Goal: Transaction & Acquisition: Obtain resource

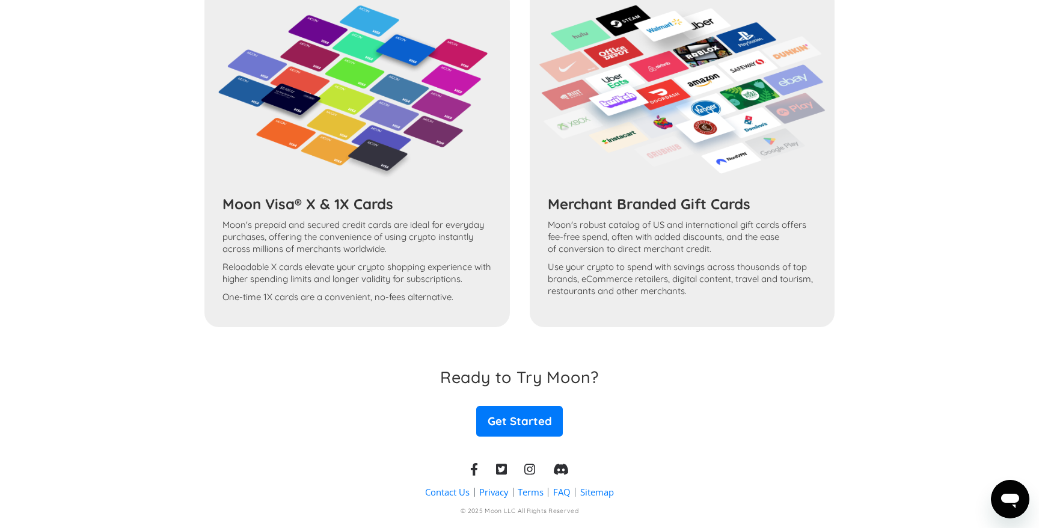
scroll to position [633, 0]
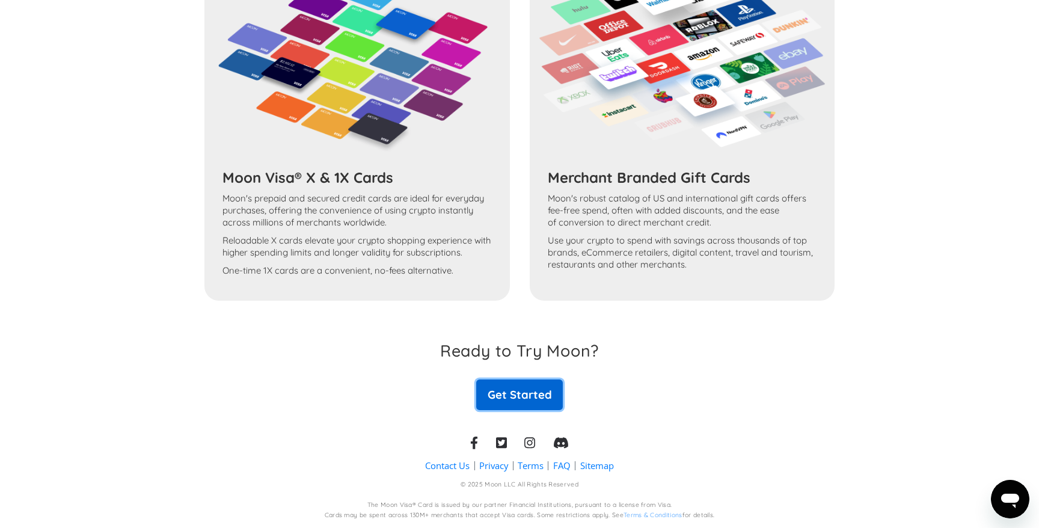
click at [527, 408] on link "Get Started" at bounding box center [519, 394] width 87 height 30
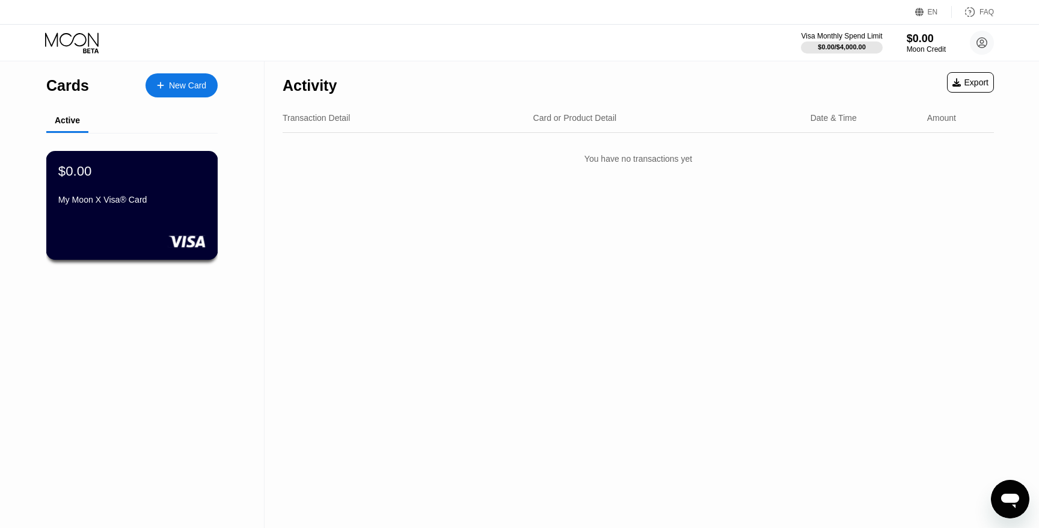
click at [182, 211] on div "$0.00 My Moon X Visa® Card" at bounding box center [132, 205] width 172 height 109
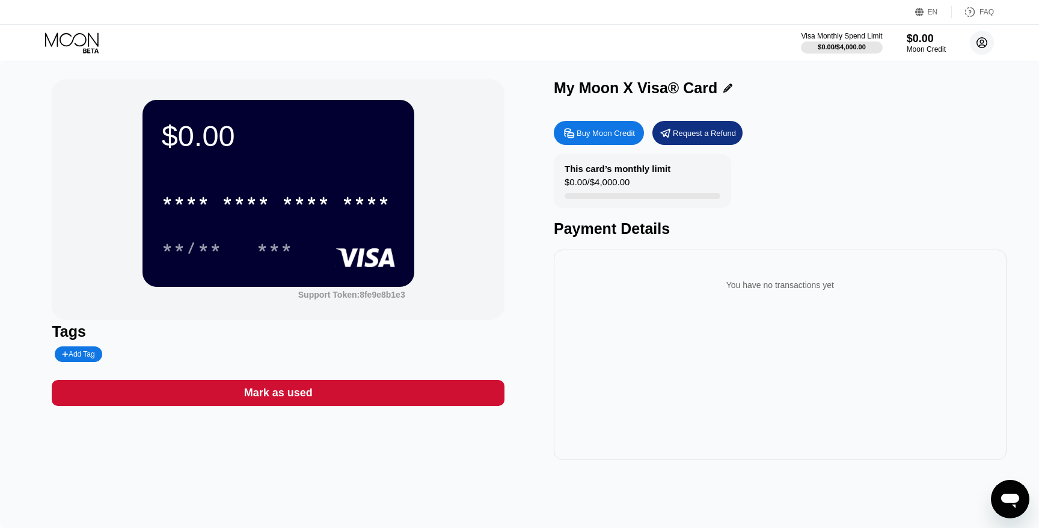
click at [983, 47] on icon at bounding box center [982, 43] width 10 height 10
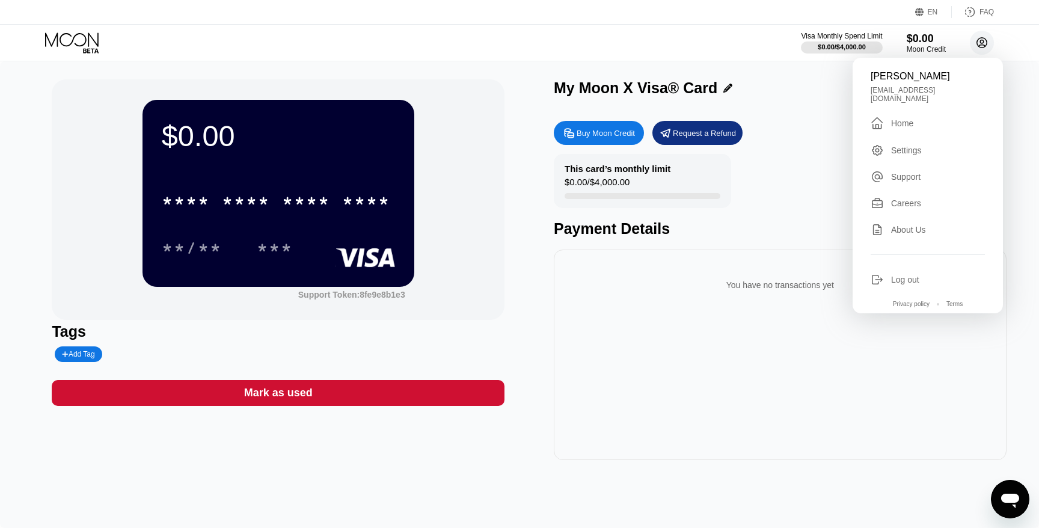
click at [983, 47] on icon at bounding box center [982, 43] width 10 height 10
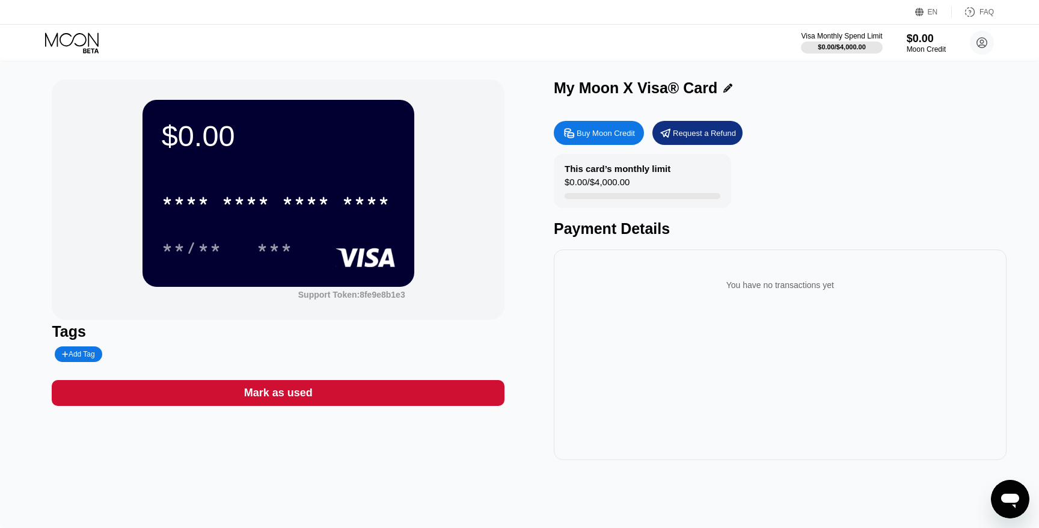
click at [622, 135] on div "Buy Moon Credit" at bounding box center [606, 133] width 58 height 10
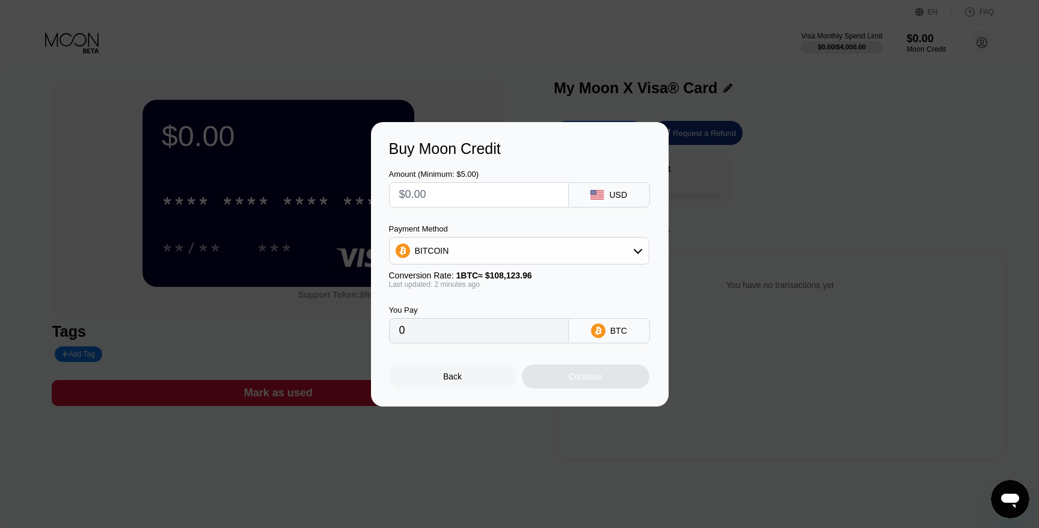
click at [557, 259] on div "BITCOIN" at bounding box center [519, 251] width 259 height 24
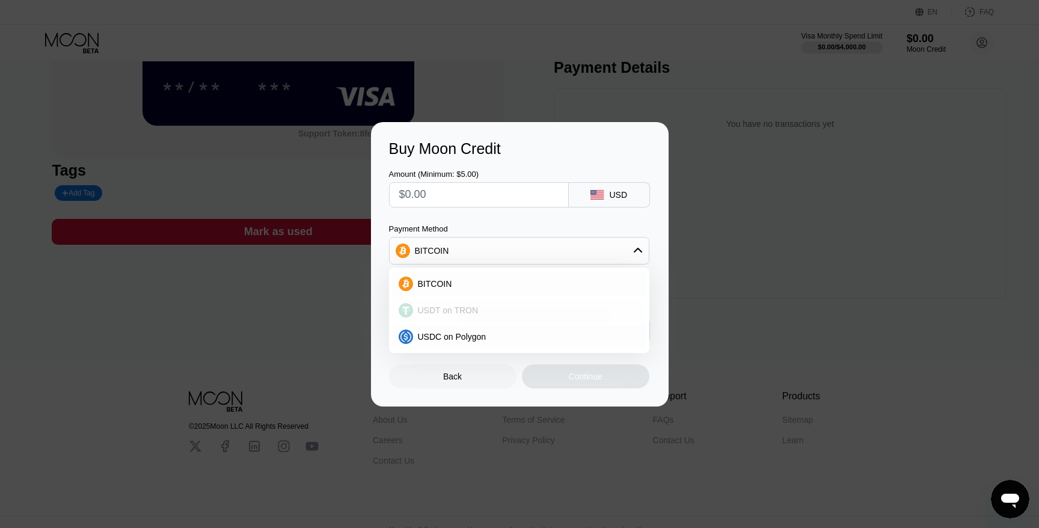
scroll to position [177, 0]
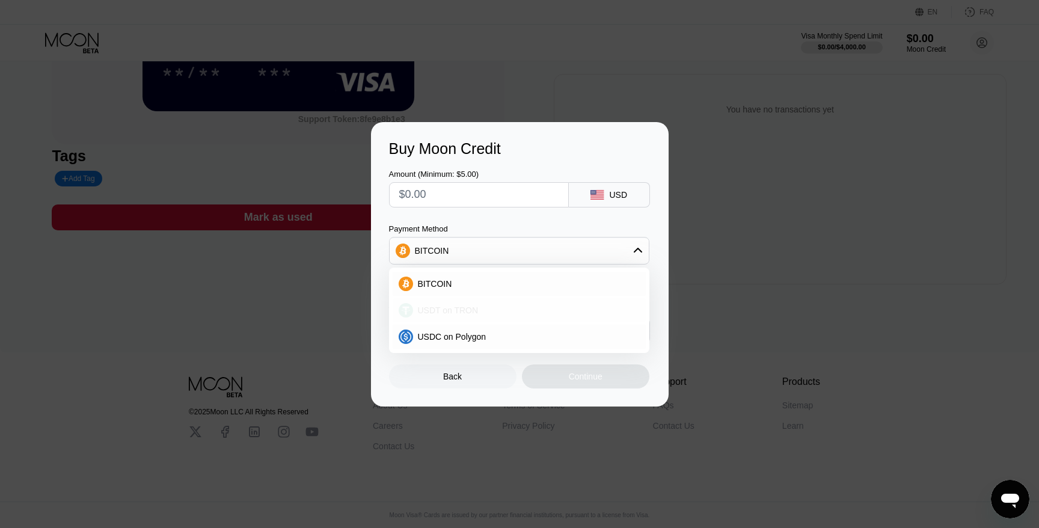
click at [484, 310] on div "USDT on TRON" at bounding box center [526, 311] width 227 height 10
type input "0.00"
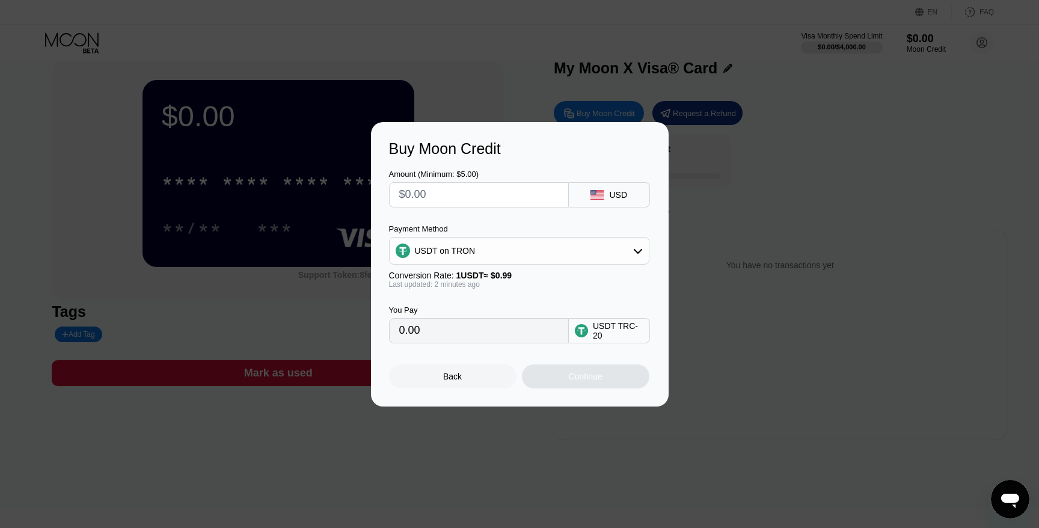
scroll to position [0, 0]
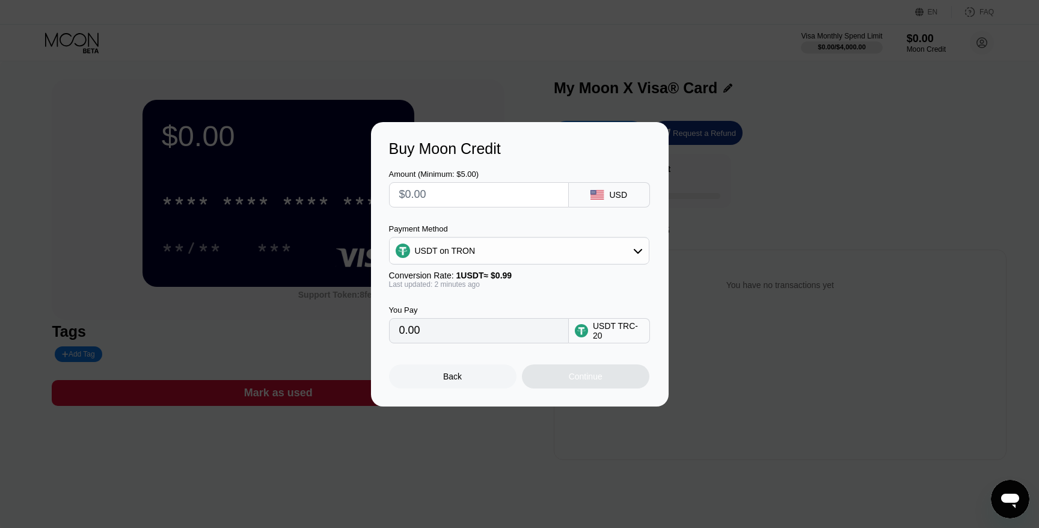
click at [503, 336] on input "0.00" at bounding box center [478, 331] width 159 height 24
click at [473, 327] on input "0.00" at bounding box center [478, 331] width 159 height 24
click at [610, 328] on div "USDT TRC-20" at bounding box center [618, 330] width 51 height 19
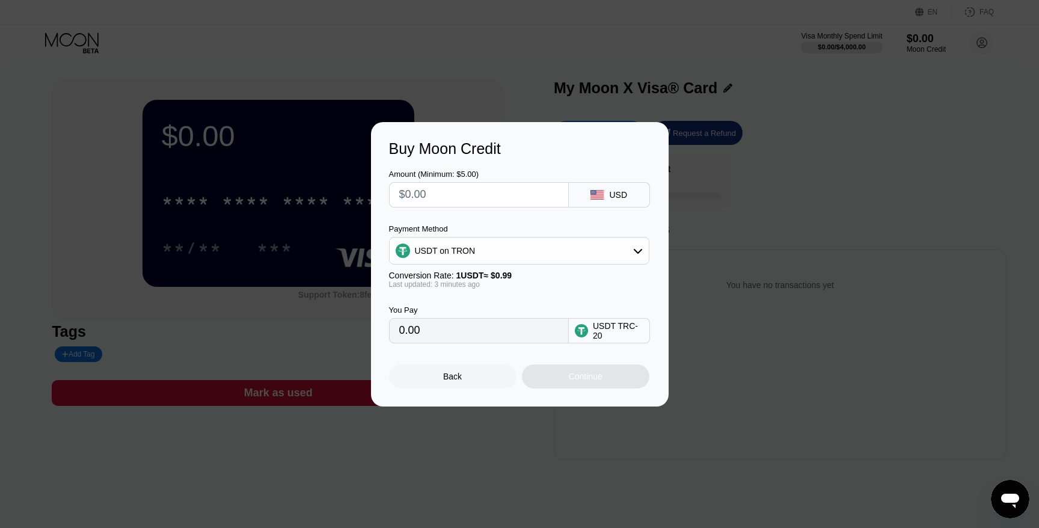
click at [497, 337] on input "0.00" at bounding box center [478, 331] width 159 height 24
click at [545, 276] on div "Conversion Rate: 1 USDT ≈ $0.99" at bounding box center [519, 276] width 260 height 10
click at [494, 197] on input "text" at bounding box center [478, 195] width 159 height 24
type input "$2"
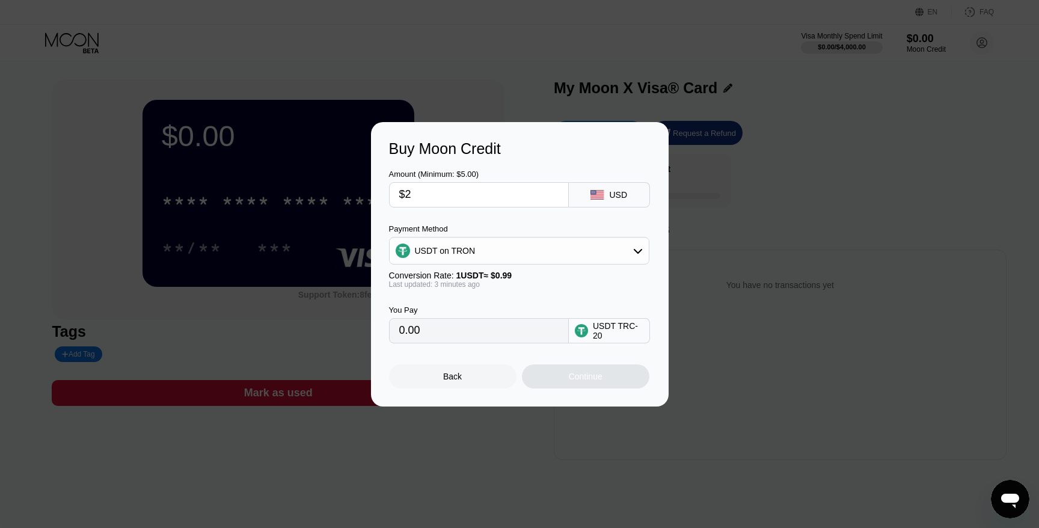
type input "2.02"
type input "$20"
type input "20.20"
type input "$20"
click at [582, 381] on div "Continue" at bounding box center [586, 377] width 34 height 10
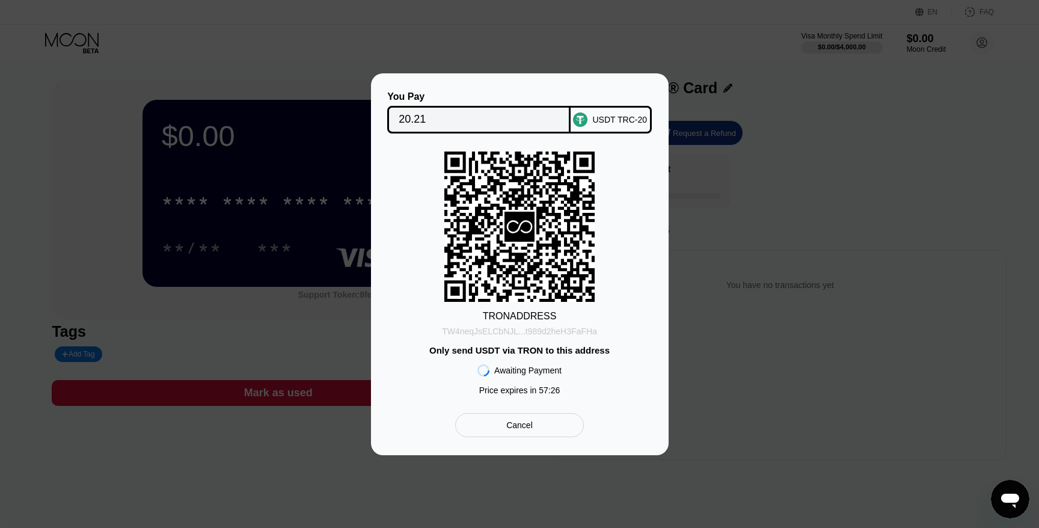
click at [561, 332] on div "TW4neqJsELCbNJL...t989d2heH3FaFHa" at bounding box center [519, 332] width 155 height 10
click at [542, 328] on div "TW4neqJsELCbNJL...t989d2heH3FaFHa" at bounding box center [519, 332] width 155 height 10
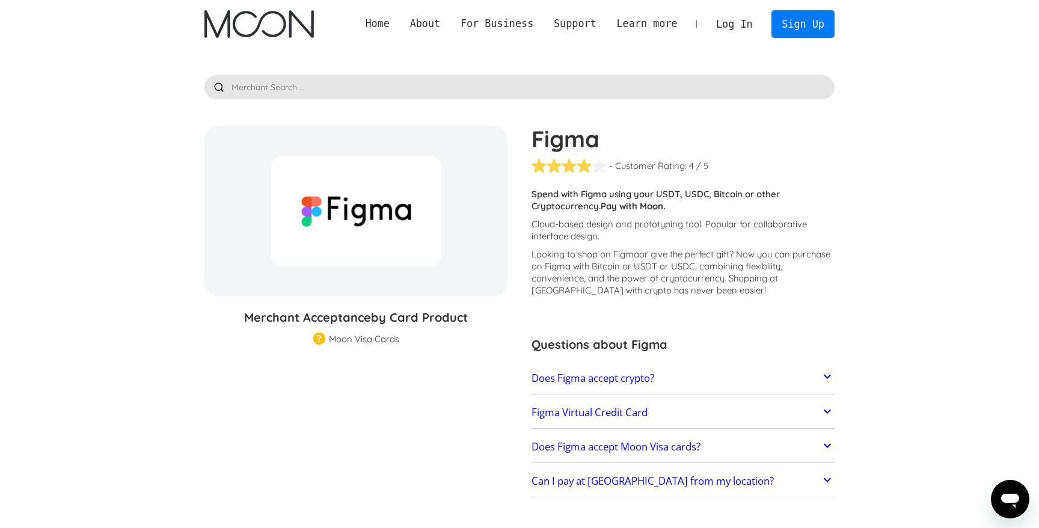
click at [755, 22] on link "Log In" at bounding box center [734, 24] width 57 height 26
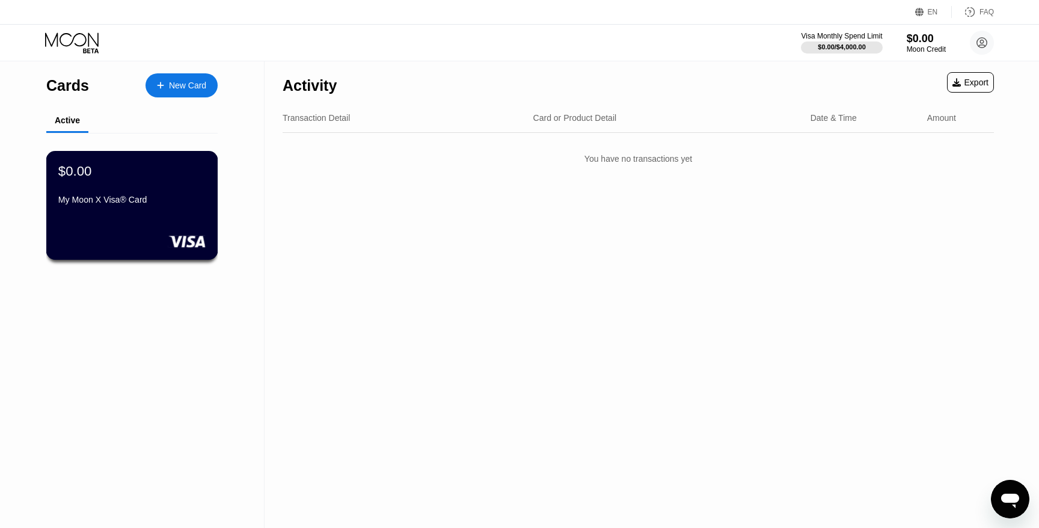
click at [180, 242] on rect at bounding box center [186, 241] width 37 height 12
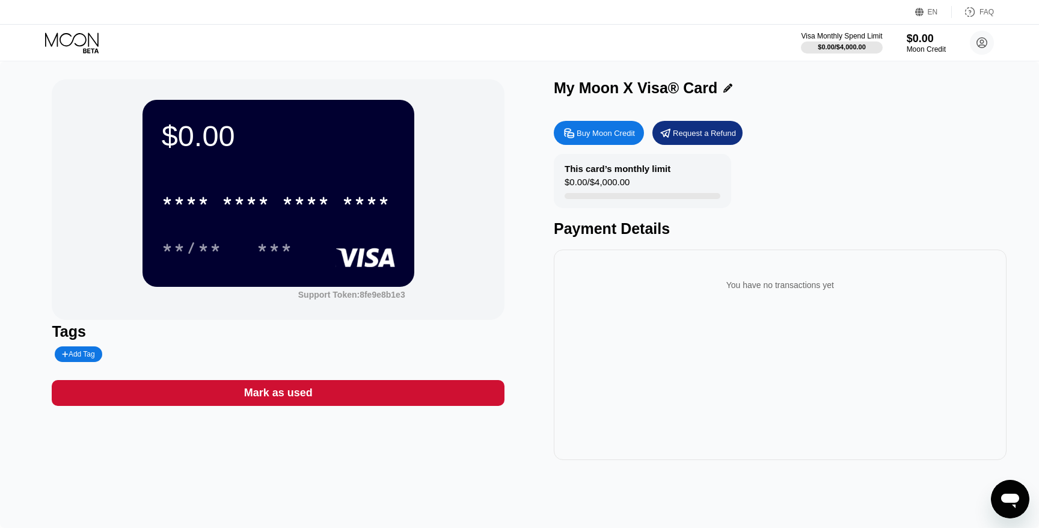
click at [600, 140] on div "Buy Moon Credit" at bounding box center [599, 133] width 90 height 24
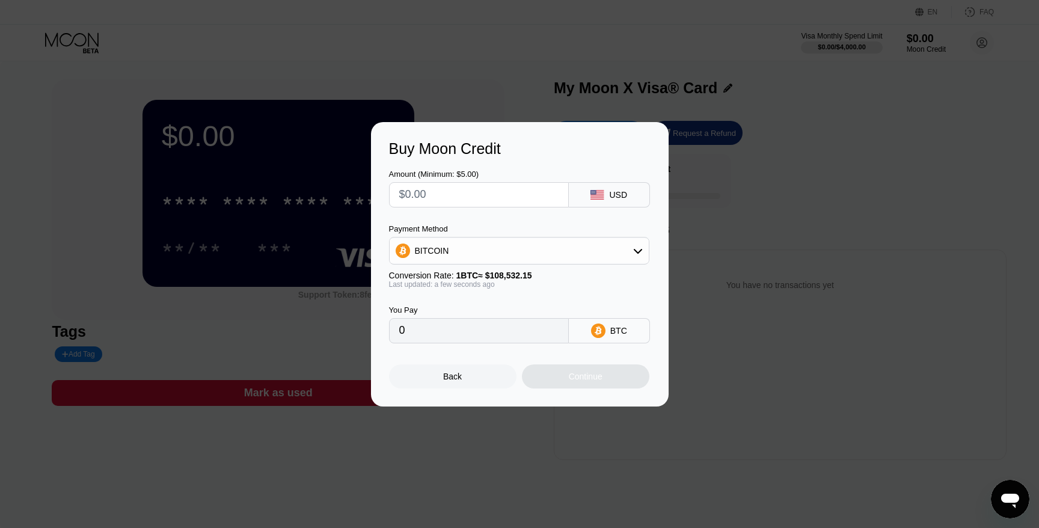
click at [545, 198] on input "text" at bounding box center [478, 195] width 159 height 24
type input "$5"
type input "0.00004607"
type input "$5"
click at [541, 251] on div "BITCOIN" at bounding box center [519, 251] width 259 height 24
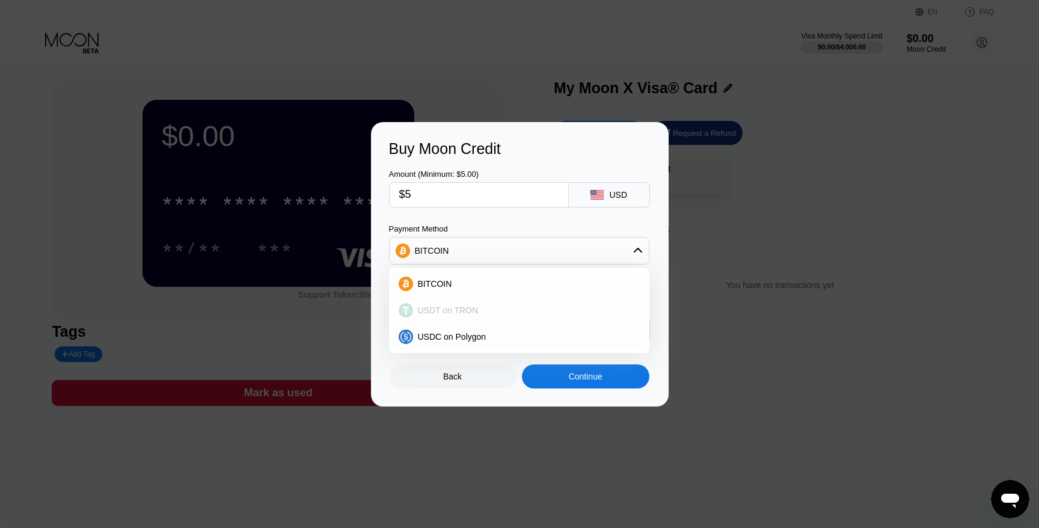
click at [493, 308] on div "USDT on TRON" at bounding box center [526, 311] width 227 height 10
type input "5.05"
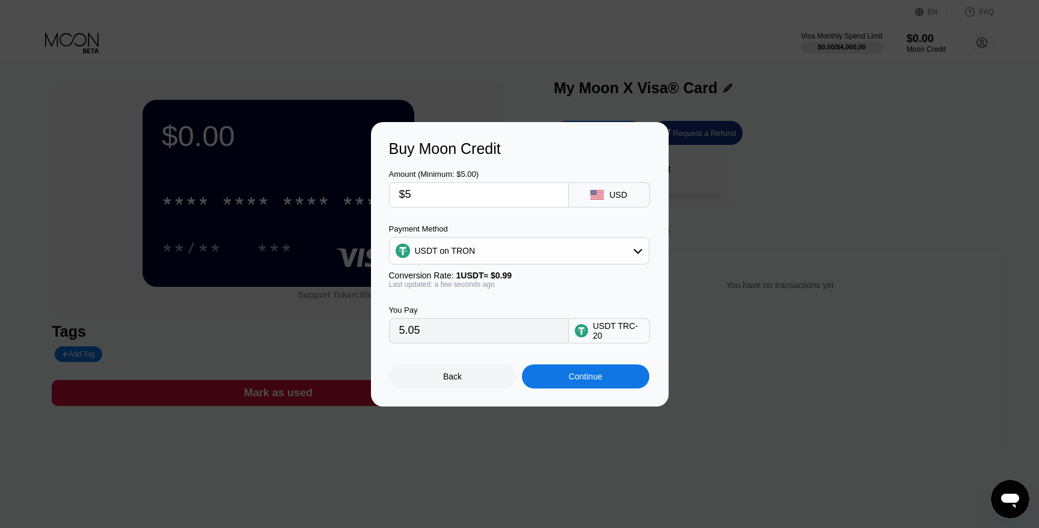
click at [458, 198] on input "$5" at bounding box center [478, 195] width 159 height 24
type input "$2"
type input "2.02"
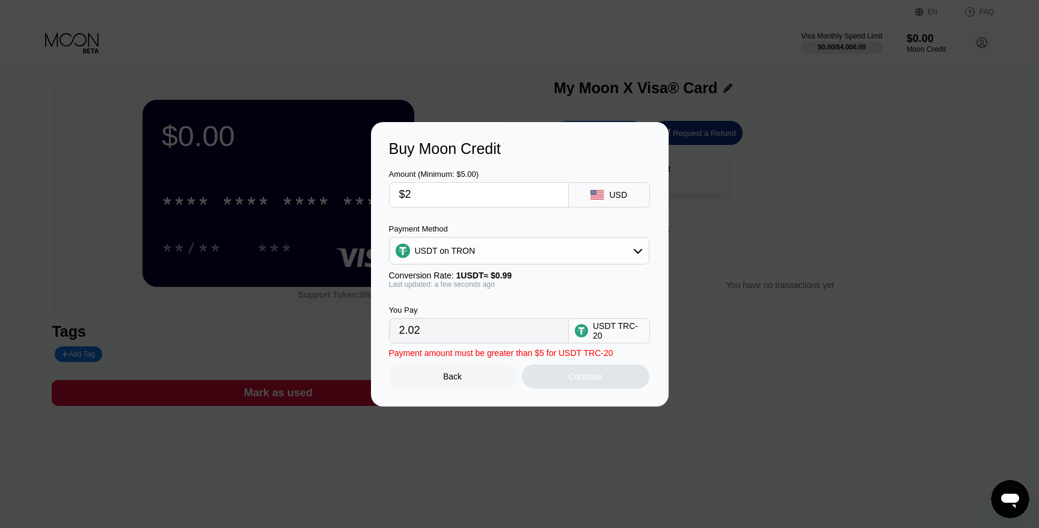
type input "$20"
type input "20.20"
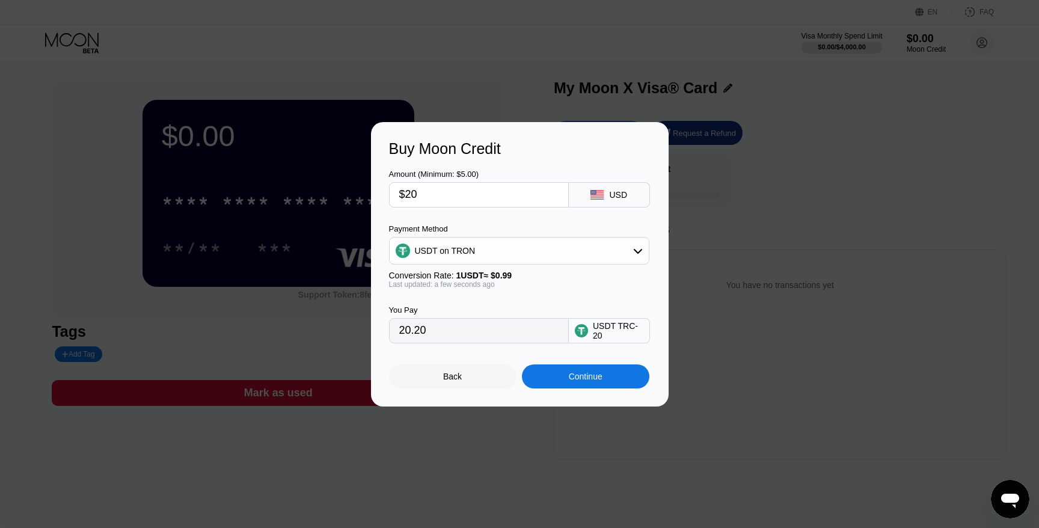
type input "$2"
type input "2.02"
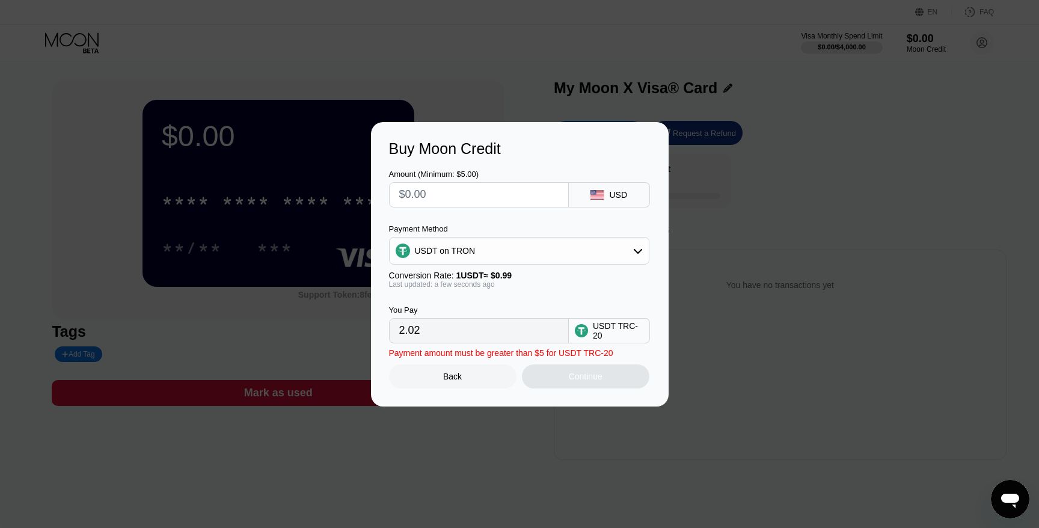
type input "0.00"
type input "$5"
type input "5.05"
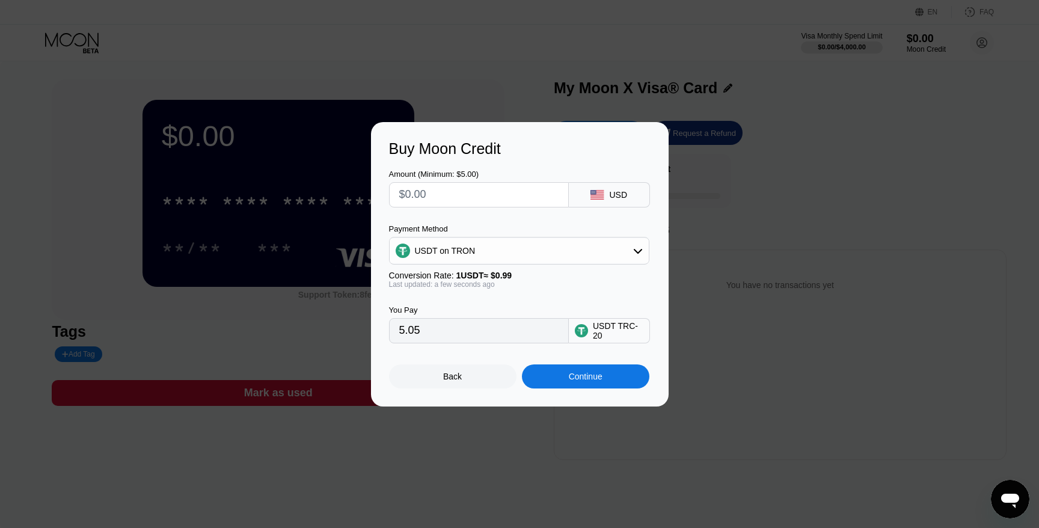
type input "0.00"
type input "$2"
type input "2.02"
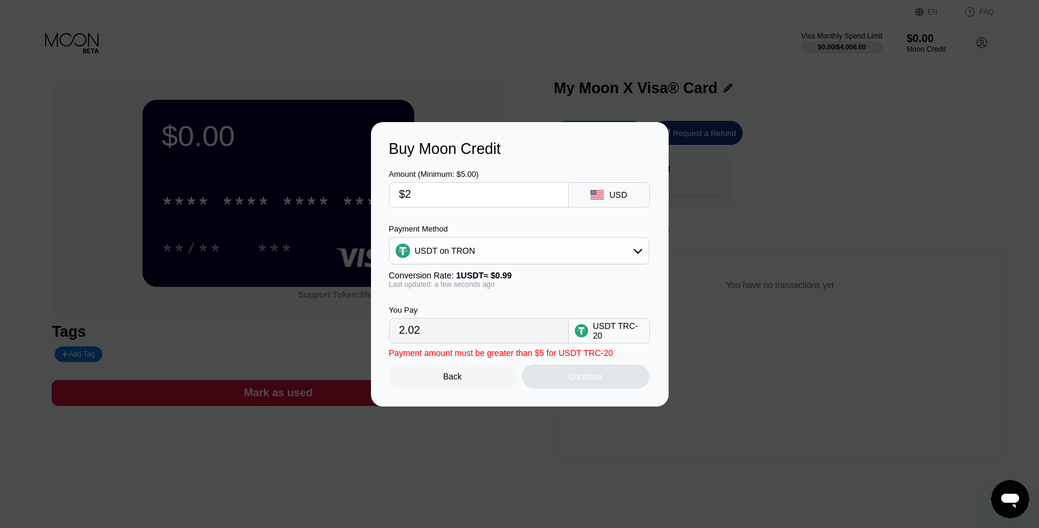
type input "$20"
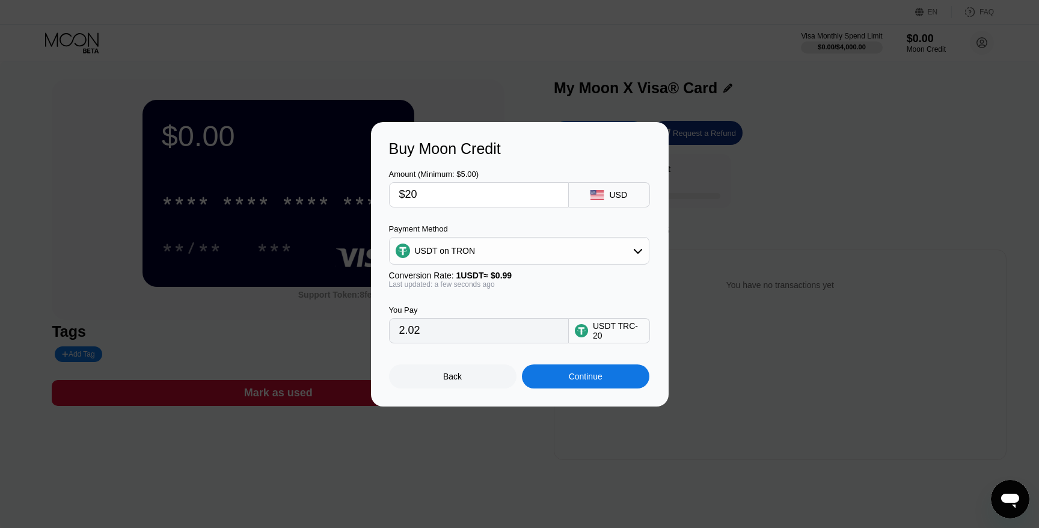
type input "20.20"
type input "$2"
type input "2.02"
type input "0.00"
type input "$5"
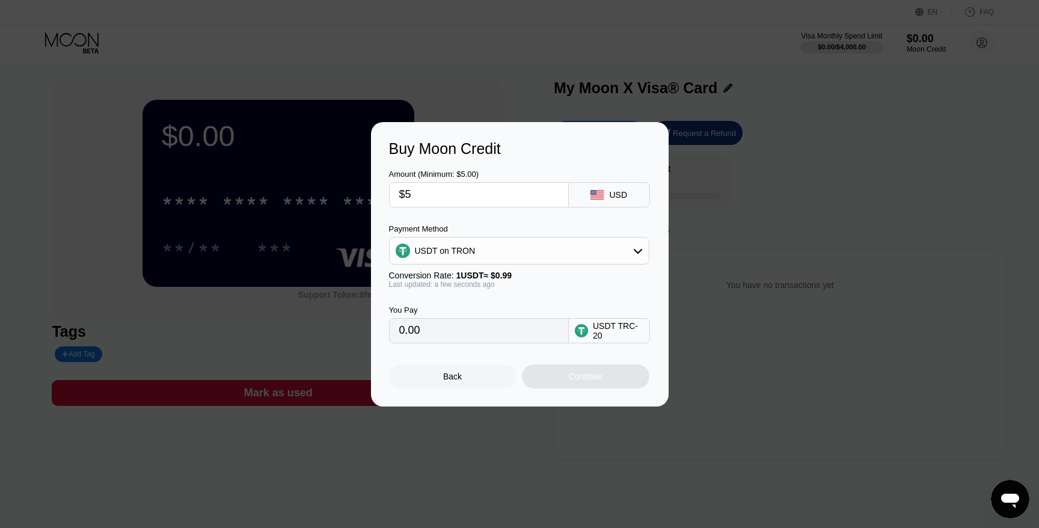
type input "5.05"
click at [627, 333] on div "USDT TRC-20" at bounding box center [618, 330] width 51 height 19
click at [606, 242] on div "USDT on TRON" at bounding box center [519, 251] width 259 height 24
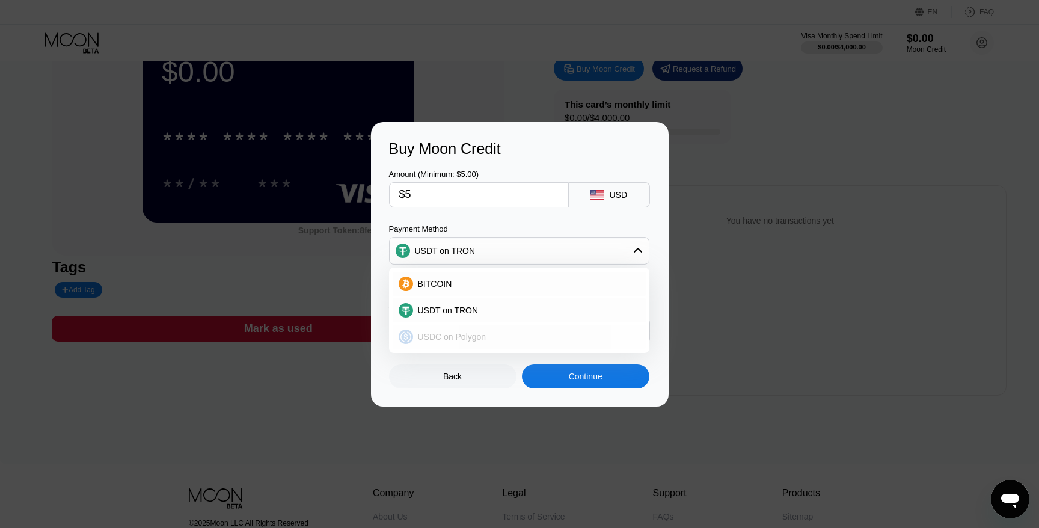
scroll to position [55, 0]
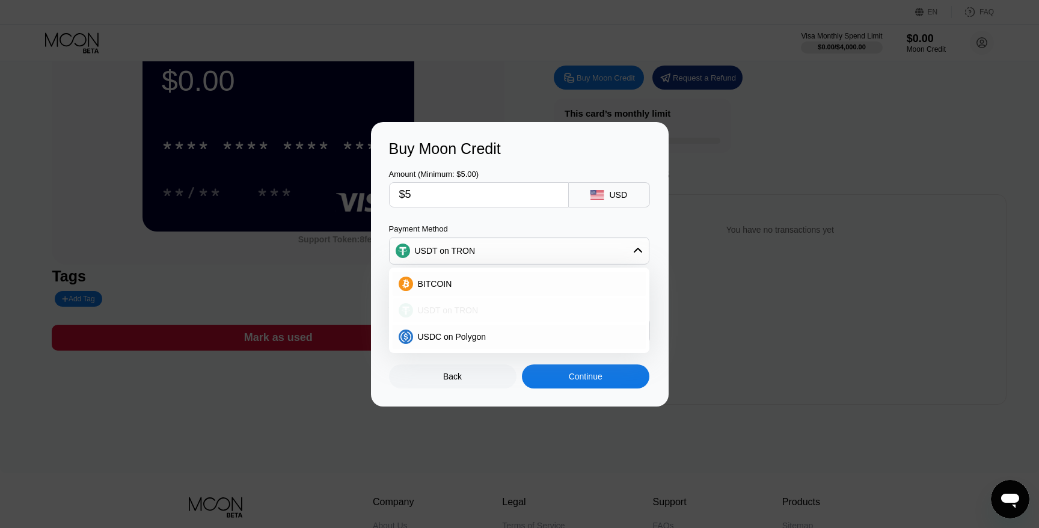
click at [470, 313] on span "USDT on TRON" at bounding box center [448, 311] width 61 height 10
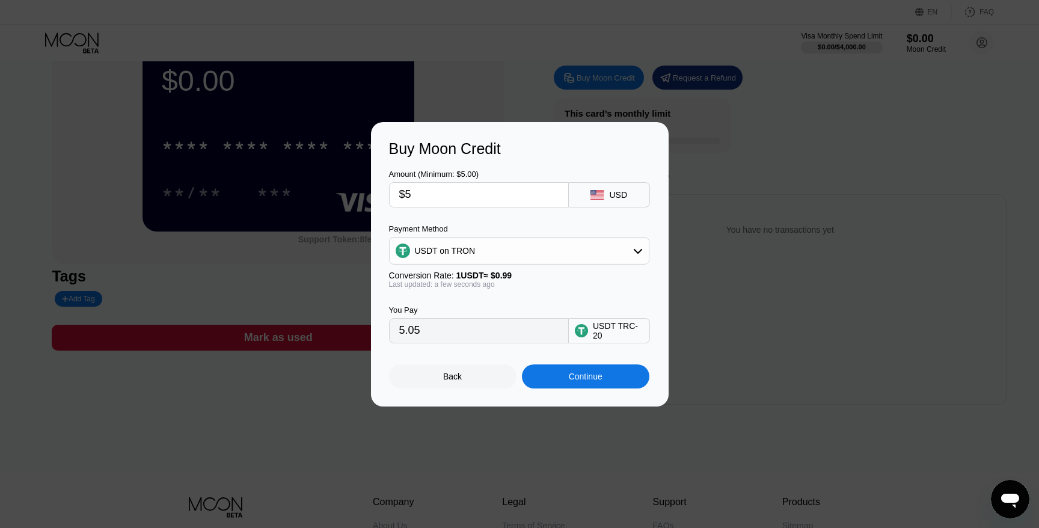
click at [576, 375] on div "Continue" at bounding box center [586, 377] width 34 height 10
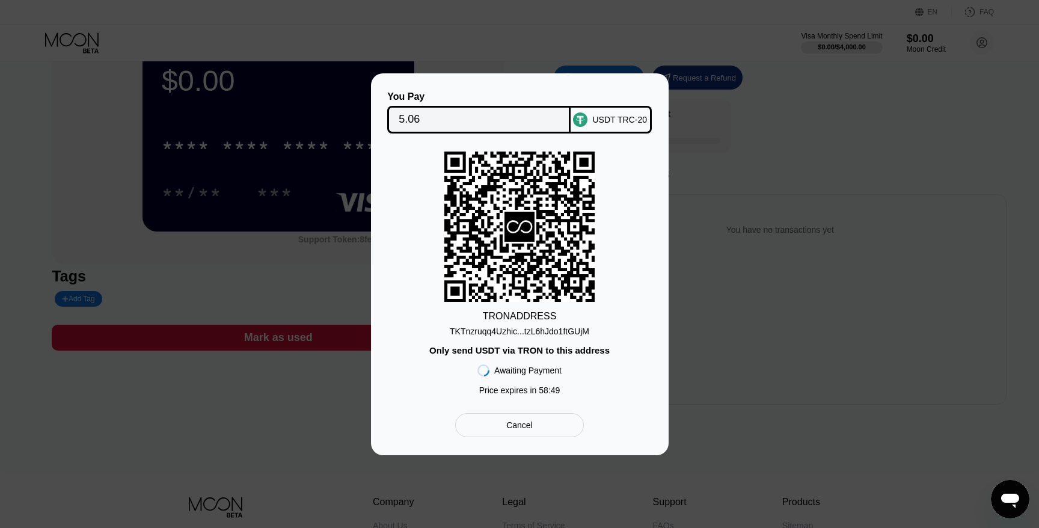
click at [521, 332] on div "TKTnzruqq4Uzhic...tzL6hJdo1ftGUjM" at bounding box center [520, 332] width 140 height 10
click at [558, 421] on div "Cancel" at bounding box center [519, 425] width 128 height 24
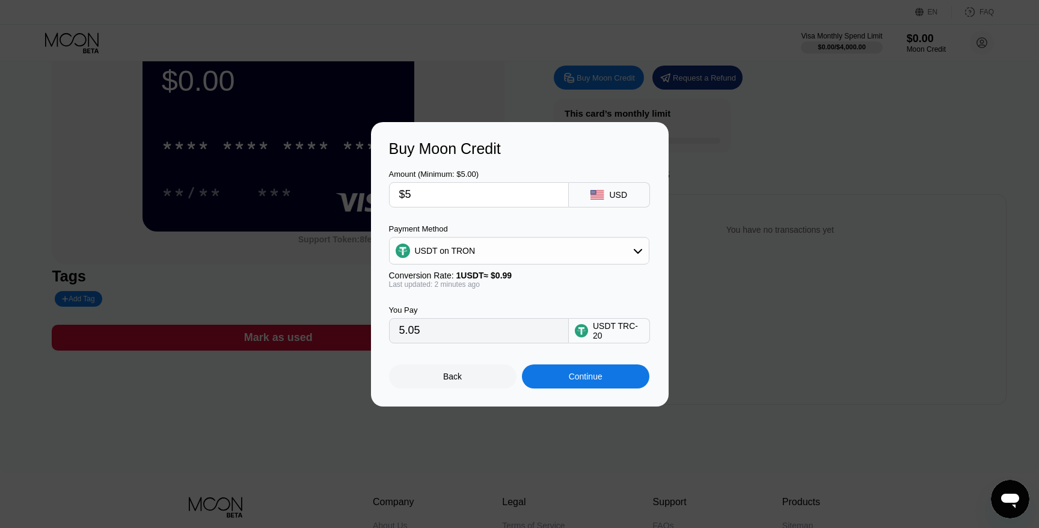
click at [455, 189] on input "$5" at bounding box center [478, 195] width 159 height 24
click at [490, 198] on input "$5" at bounding box center [478, 195] width 159 height 24
type input "0.00"
